Goal: Task Accomplishment & Management: Use online tool/utility

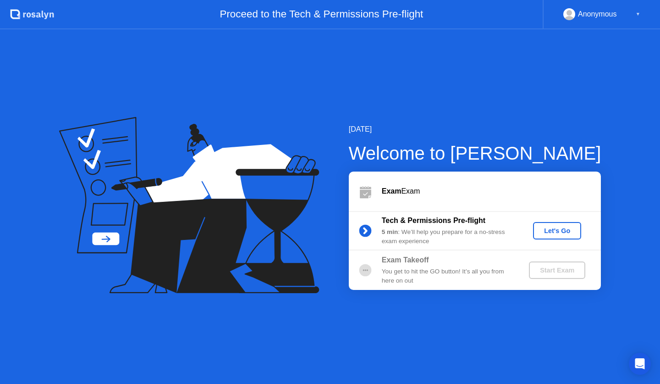
click at [562, 233] on div "Let's Go" at bounding box center [557, 230] width 41 height 7
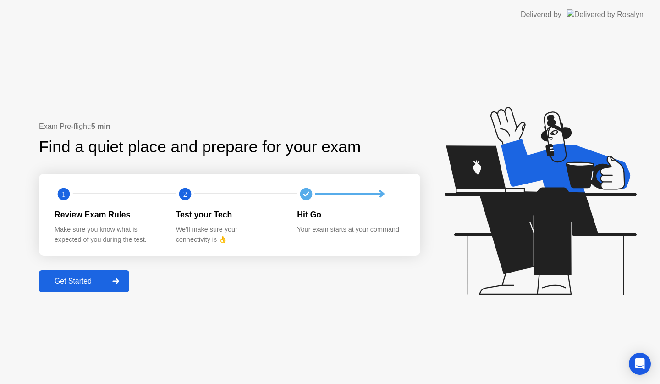
click at [76, 272] on button "Get Started" at bounding box center [84, 281] width 90 height 22
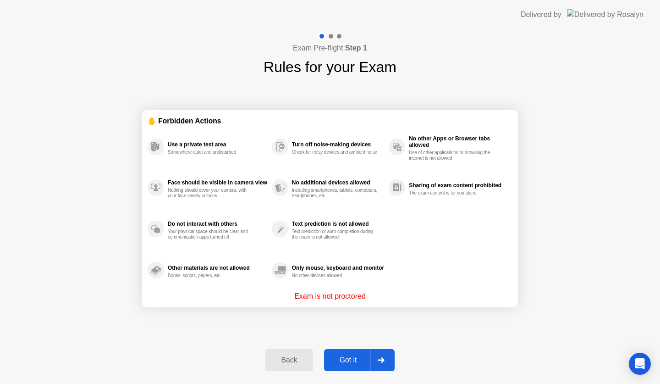
click at [352, 358] on div "Got it" at bounding box center [348, 360] width 43 height 8
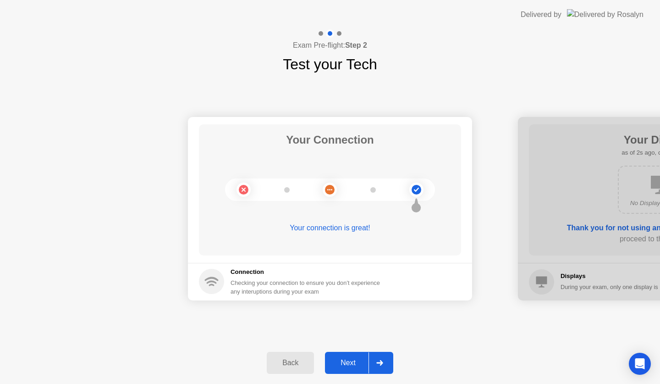
click at [355, 366] on div "Next" at bounding box center [348, 363] width 41 height 8
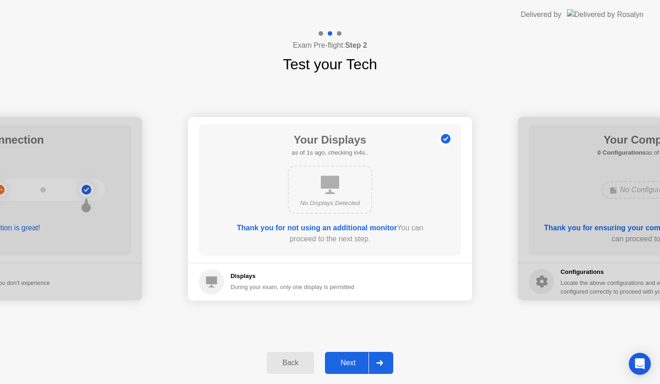
click at [355, 366] on div "Next" at bounding box center [348, 363] width 41 height 8
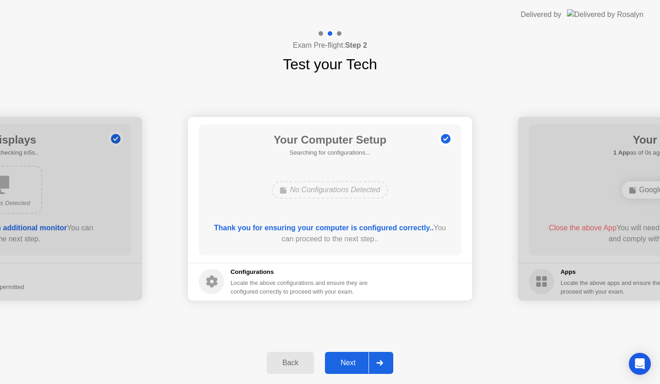
click at [355, 366] on div "Next" at bounding box center [348, 363] width 41 height 8
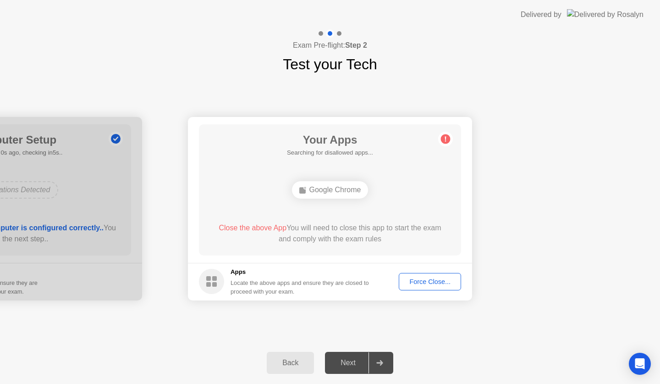
click at [301, 369] on button "Back" at bounding box center [290, 363] width 47 height 22
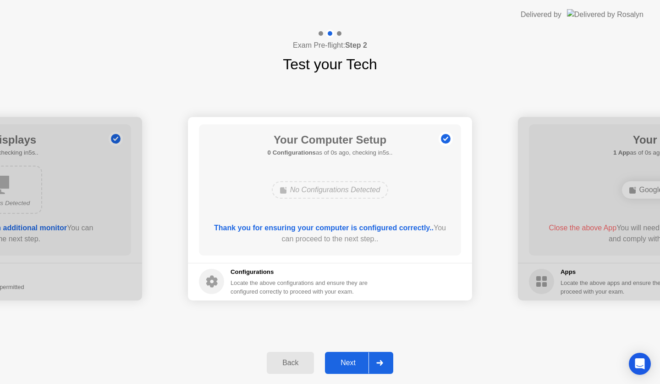
click at [383, 360] on icon at bounding box center [380, 363] width 7 height 6
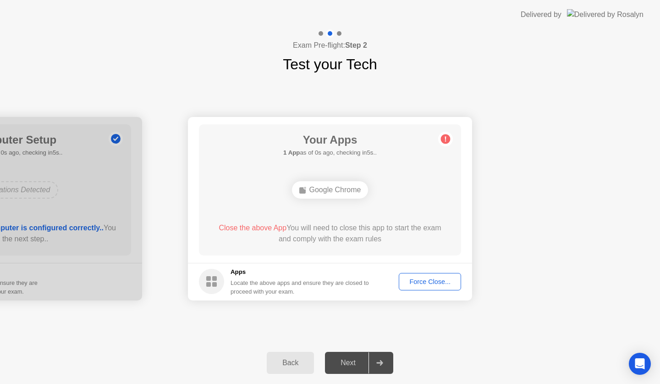
click at [443, 284] on div "Force Close..." at bounding box center [430, 281] width 56 height 7
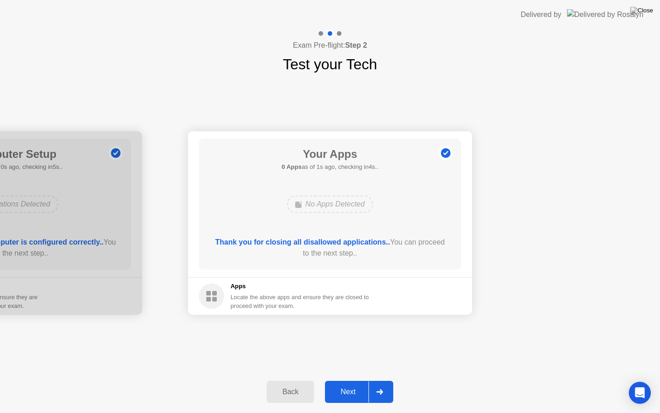
click at [352, 383] on div "Next" at bounding box center [348, 392] width 41 height 8
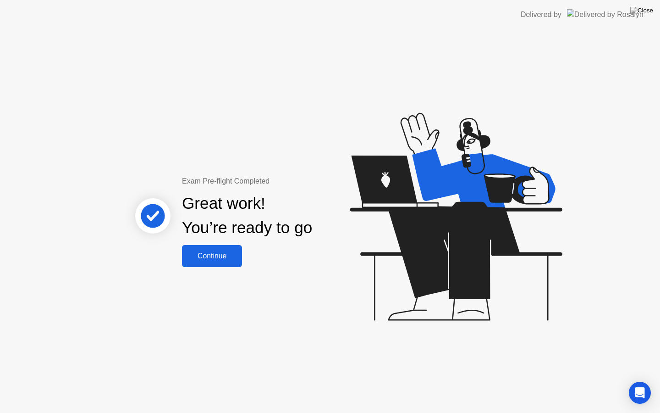
click at [241, 252] on button "Continue" at bounding box center [212, 256] width 60 height 22
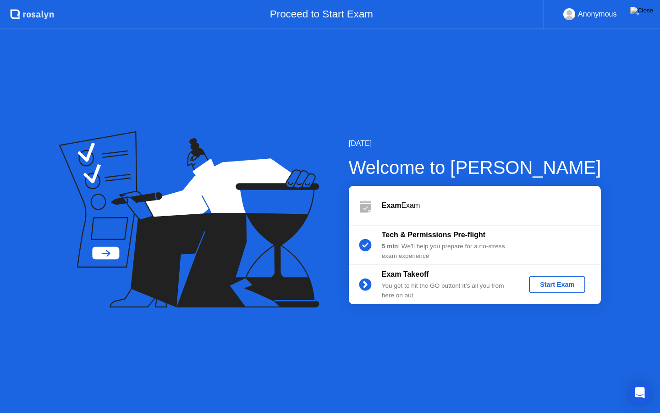
click at [551, 282] on div "Start Exam" at bounding box center [557, 284] width 49 height 7
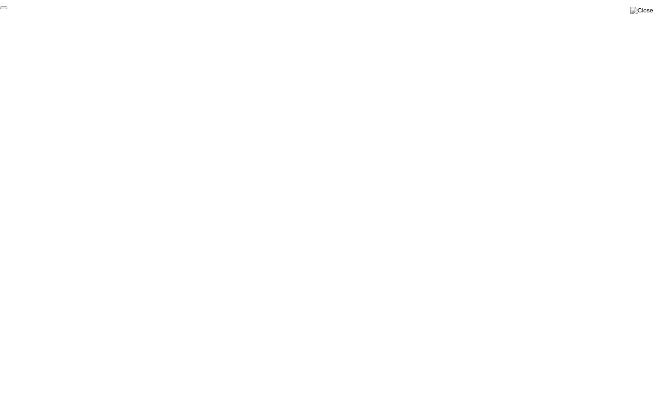
click div "End Proctoring Session"
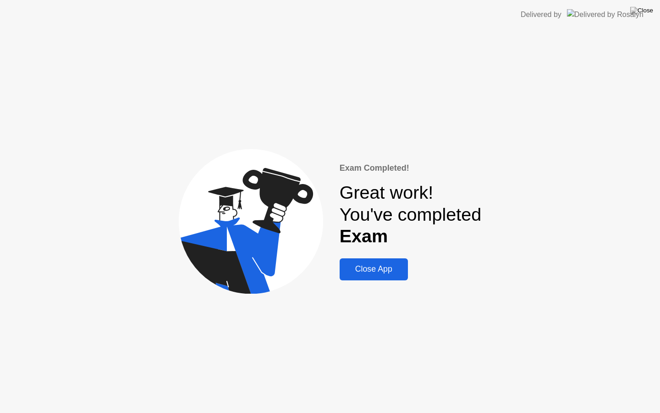
click at [393, 268] on div "Close App" at bounding box center [374, 269] width 63 height 10
